Goal: Navigation & Orientation: Understand site structure

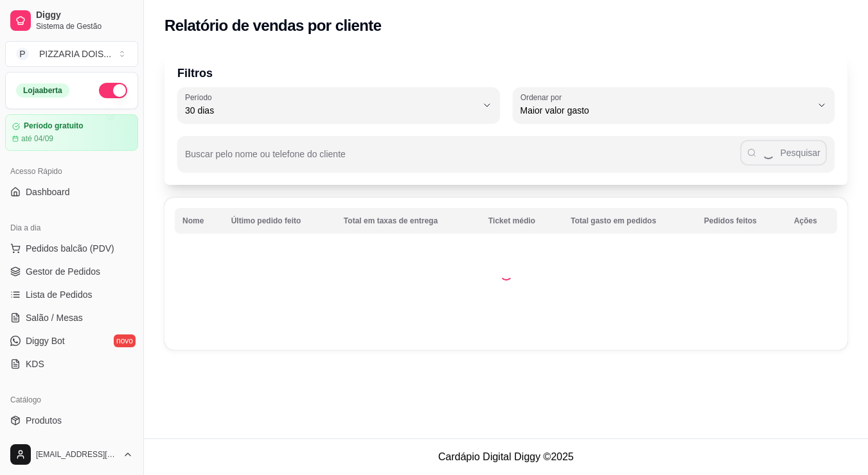
select select "30"
select select "HIGHEST_TOTAL_SPENT_WITH_ORDERS"
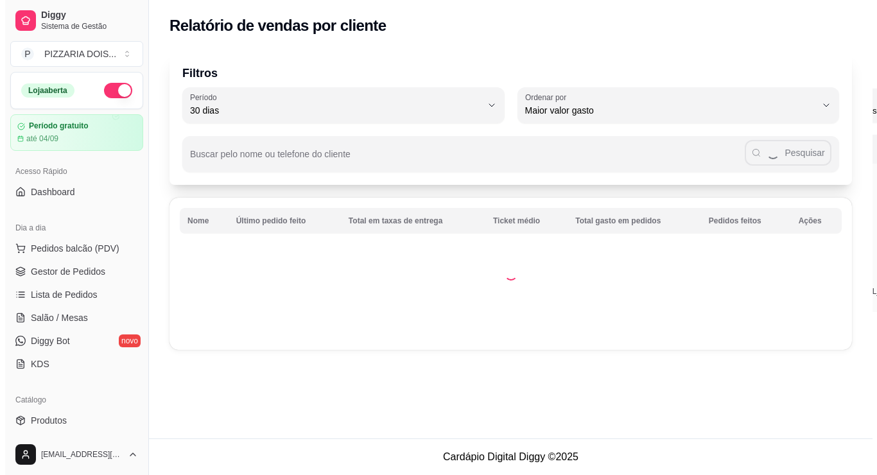
scroll to position [487, 0]
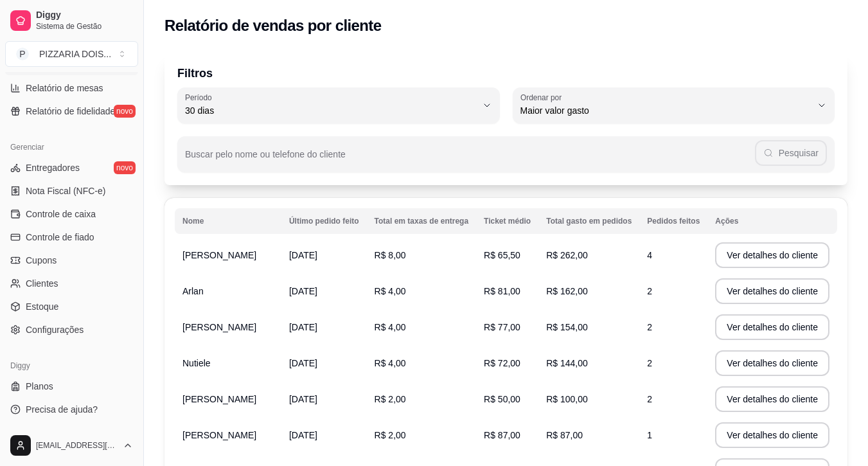
click at [110, 48] on span "Relatórios de vendas" at bounding box center [68, 41] width 85 height 13
select select "ALL"
select select "0"
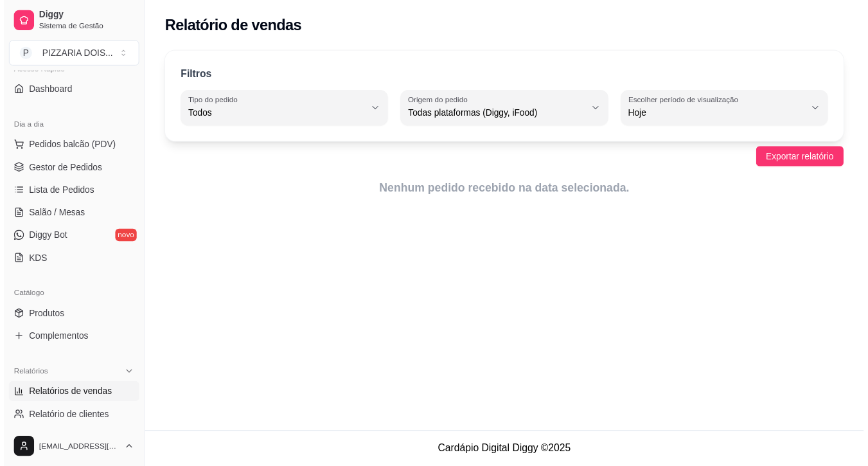
scroll to position [37, 0]
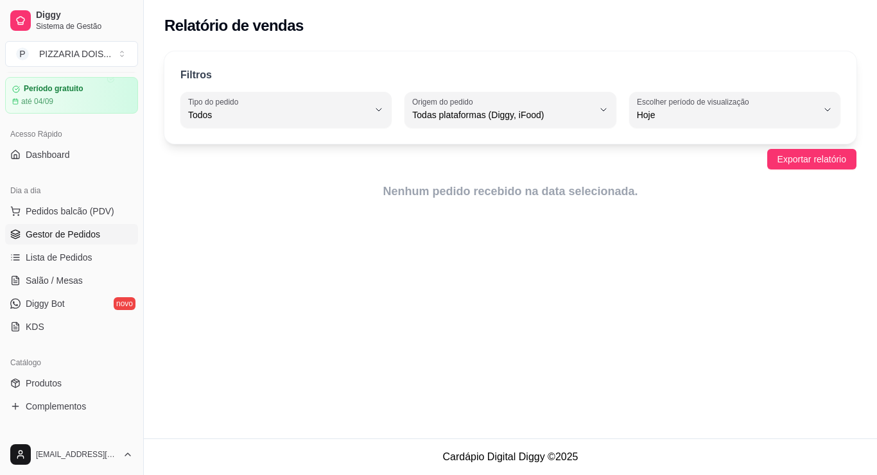
click at [100, 241] on span "Gestor de Pedidos" at bounding box center [63, 234] width 74 height 13
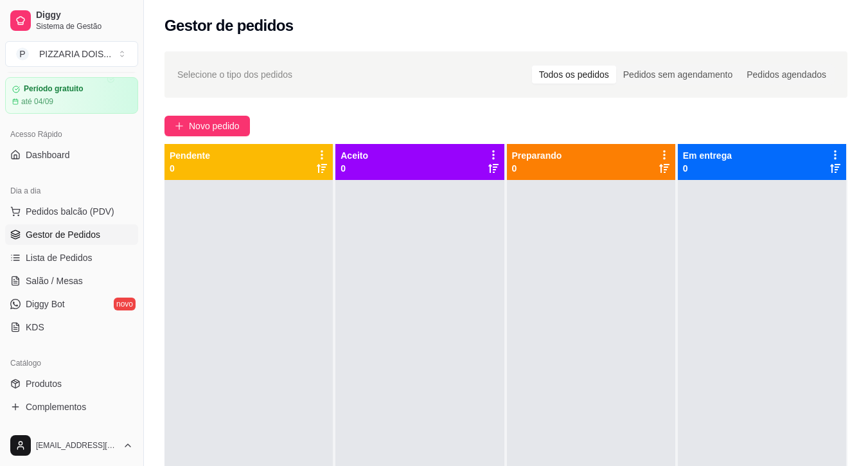
drag, startPoint x: 115, startPoint y: 302, endPoint x: 92, endPoint y: 297, distance: 23.7
click at [92, 241] on span "Gestor de Pedidos" at bounding box center [63, 234] width 74 height 13
drag, startPoint x: 376, startPoint y: 259, endPoint x: 363, endPoint y: 233, distance: 28.7
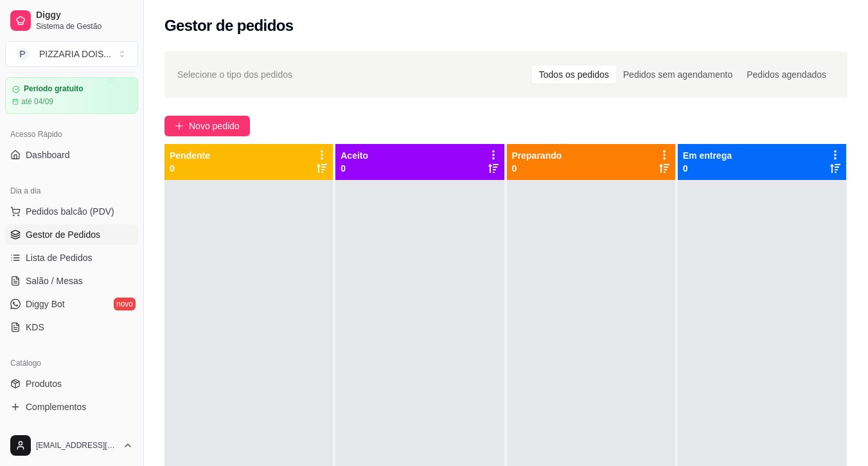
click at [333, 268] on div at bounding box center [248, 413] width 168 height 466
drag, startPoint x: 441, startPoint y: 144, endPoint x: 755, endPoint y: 138, distance: 314.1
click at [755, 138] on div "Selecione o tipo dos pedidos Todos os pedidos Pedidos sem agendamento Pedidos a…" at bounding box center [506, 334] width 724 height 581
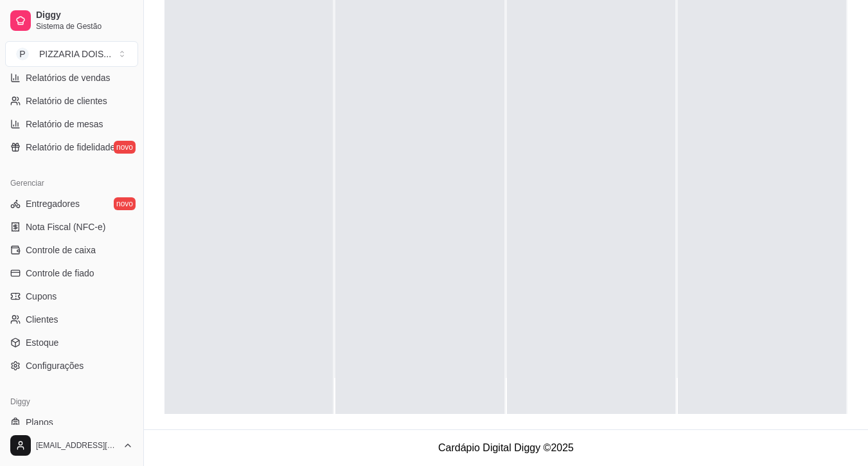
scroll to position [679, 0]
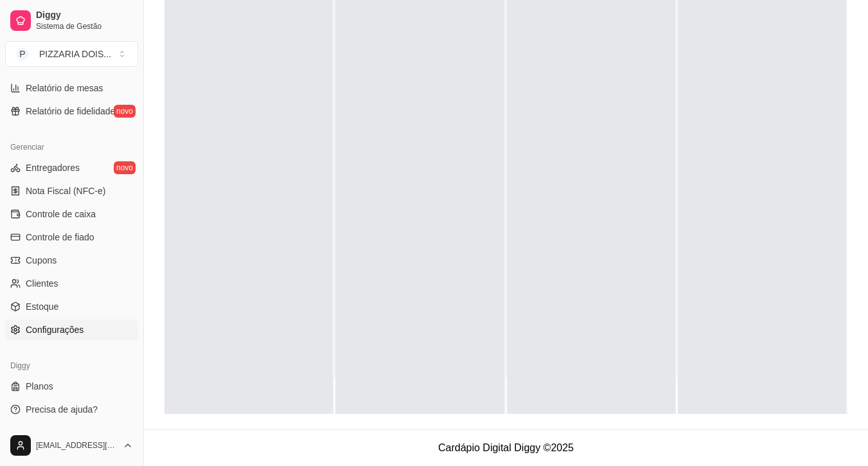
click at [66, 323] on span "Configurações" at bounding box center [55, 329] width 58 height 13
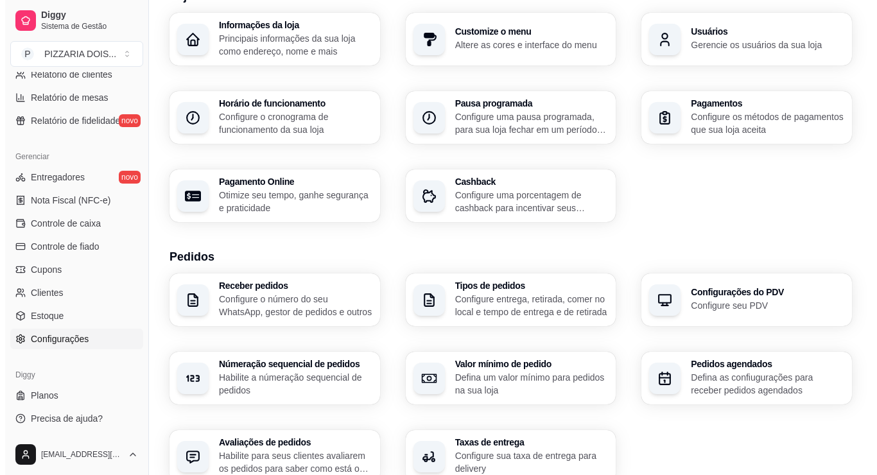
scroll to position [128, 0]
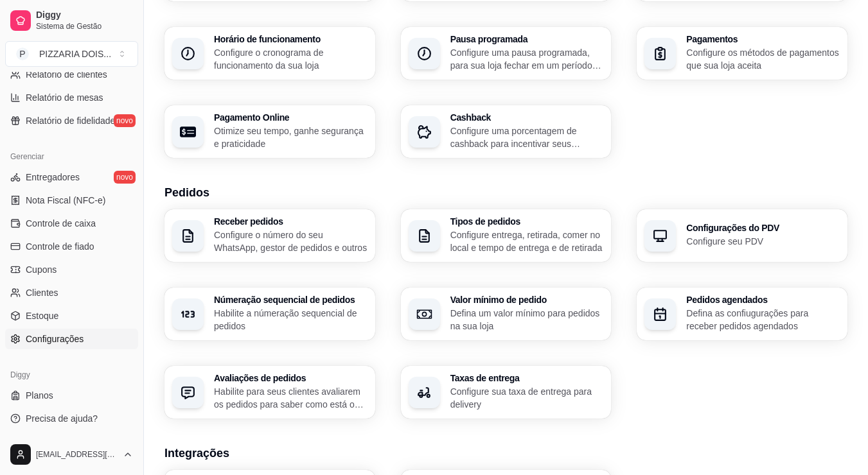
click at [511, 254] on p "Configure entrega, retirada, comer no local e tempo de entrega e de retirada" at bounding box center [526, 242] width 153 height 26
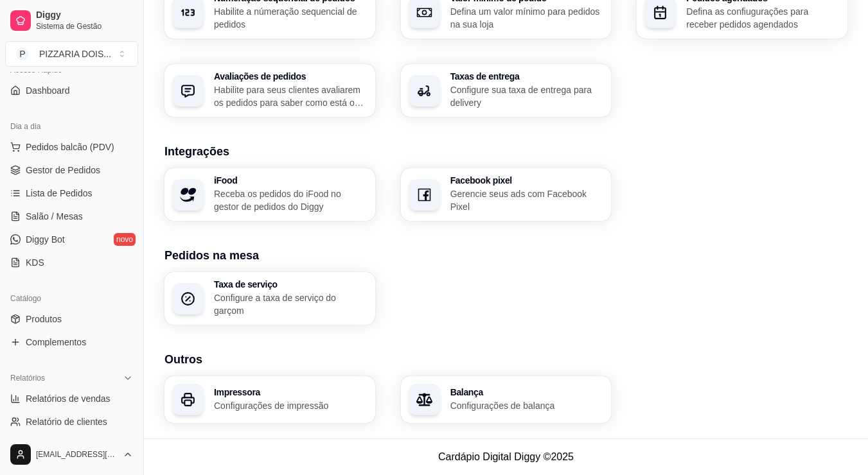
scroll to position [0, 0]
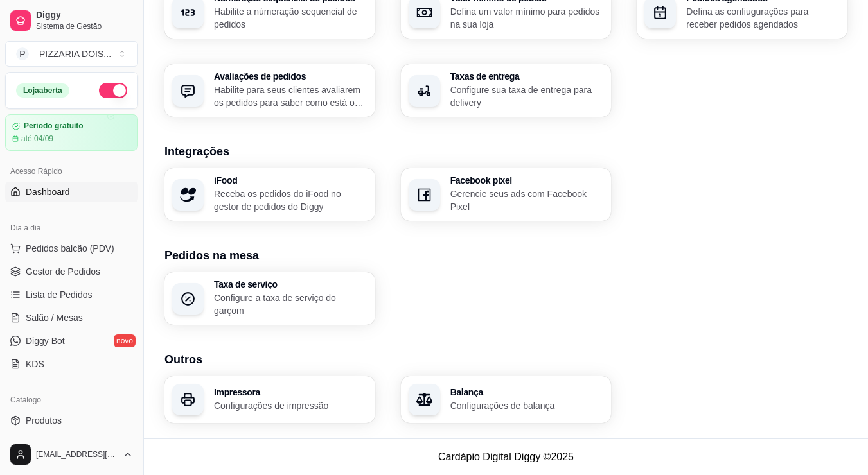
click at [70, 198] on span "Dashboard" at bounding box center [48, 192] width 44 height 13
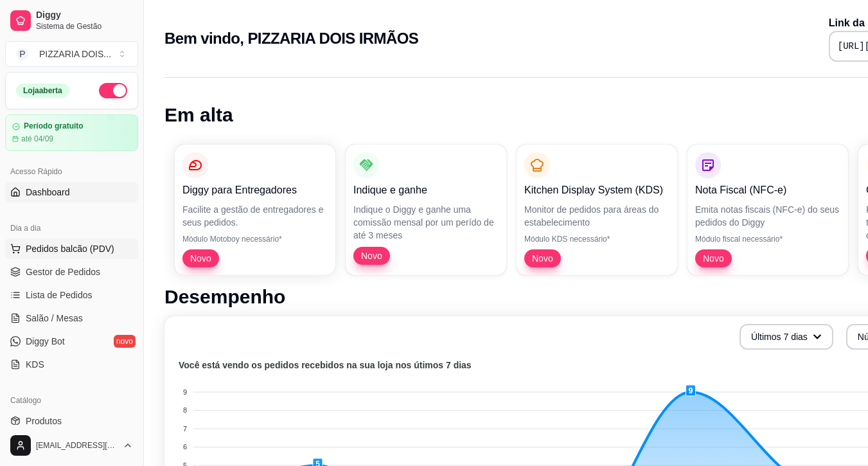
click at [101, 255] on span "Pedidos balcão (PDV)" at bounding box center [70, 248] width 89 height 13
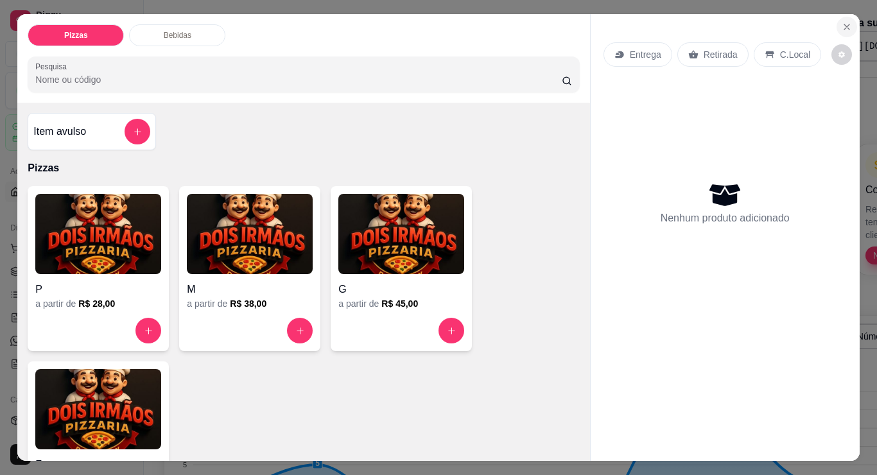
click at [842, 24] on icon "Close" at bounding box center [847, 27] width 10 height 10
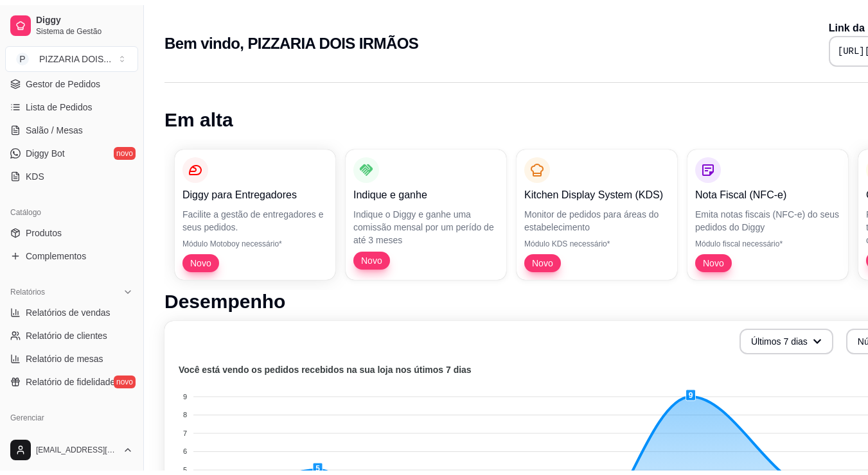
scroll to position [450, 0]
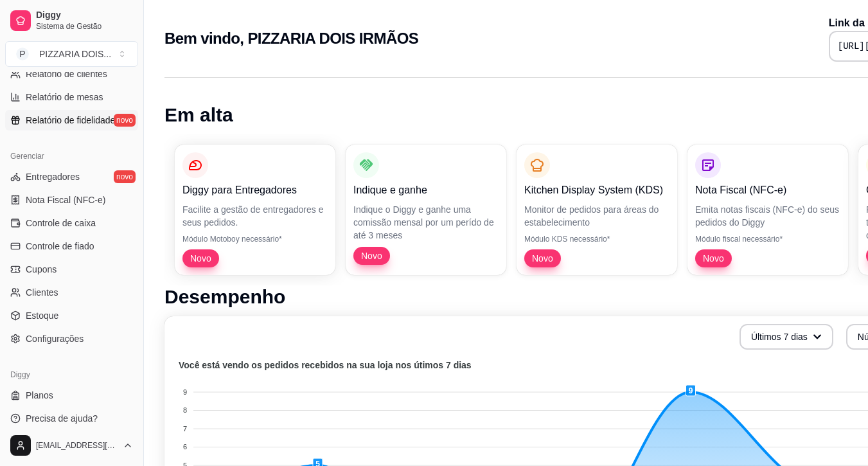
click at [98, 127] on span "Relatório de fidelidade" at bounding box center [70, 120] width 89 height 13
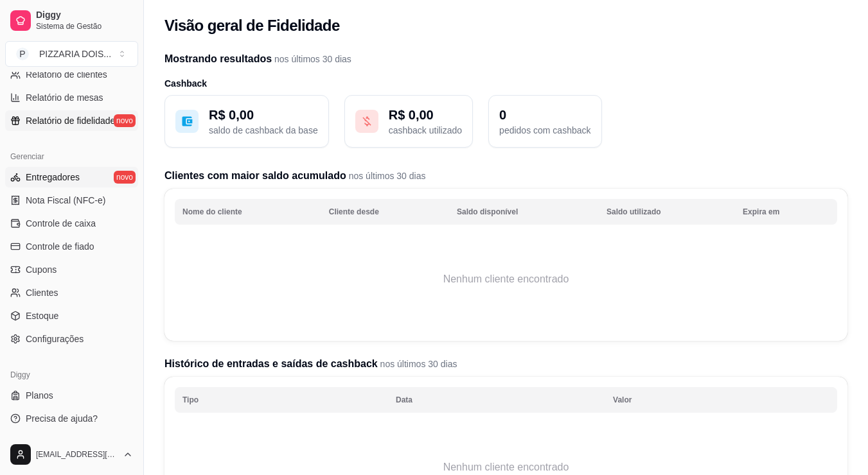
click at [76, 184] on span "Entregadores" at bounding box center [53, 177] width 54 height 13
